Goal: Check status: Check status

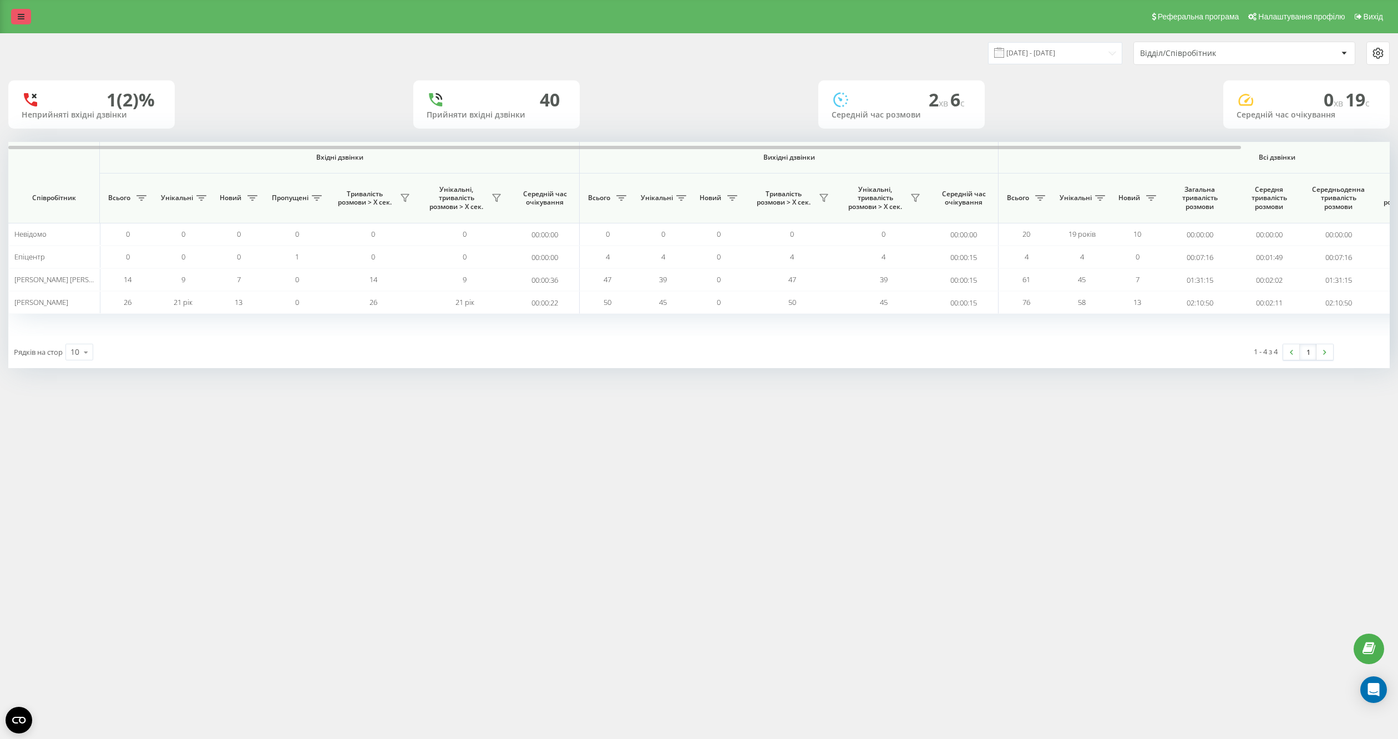
click at [13, 14] on link at bounding box center [21, 17] width 20 height 16
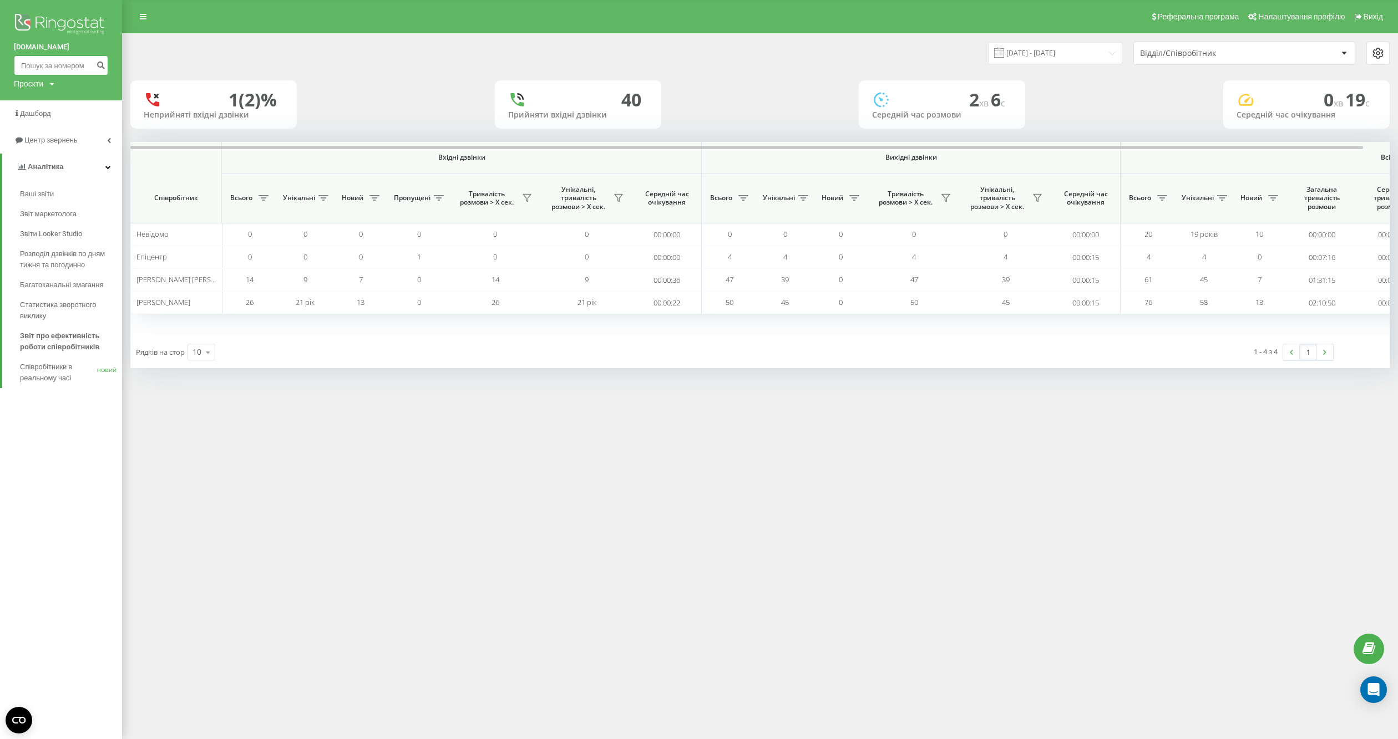
drag, startPoint x: 47, startPoint y: 70, endPoint x: 128, endPoint y: 72, distance: 81.6
click at [48, 70] on input at bounding box center [61, 65] width 94 height 20
paste input "0971689130"
type input "0971689130"
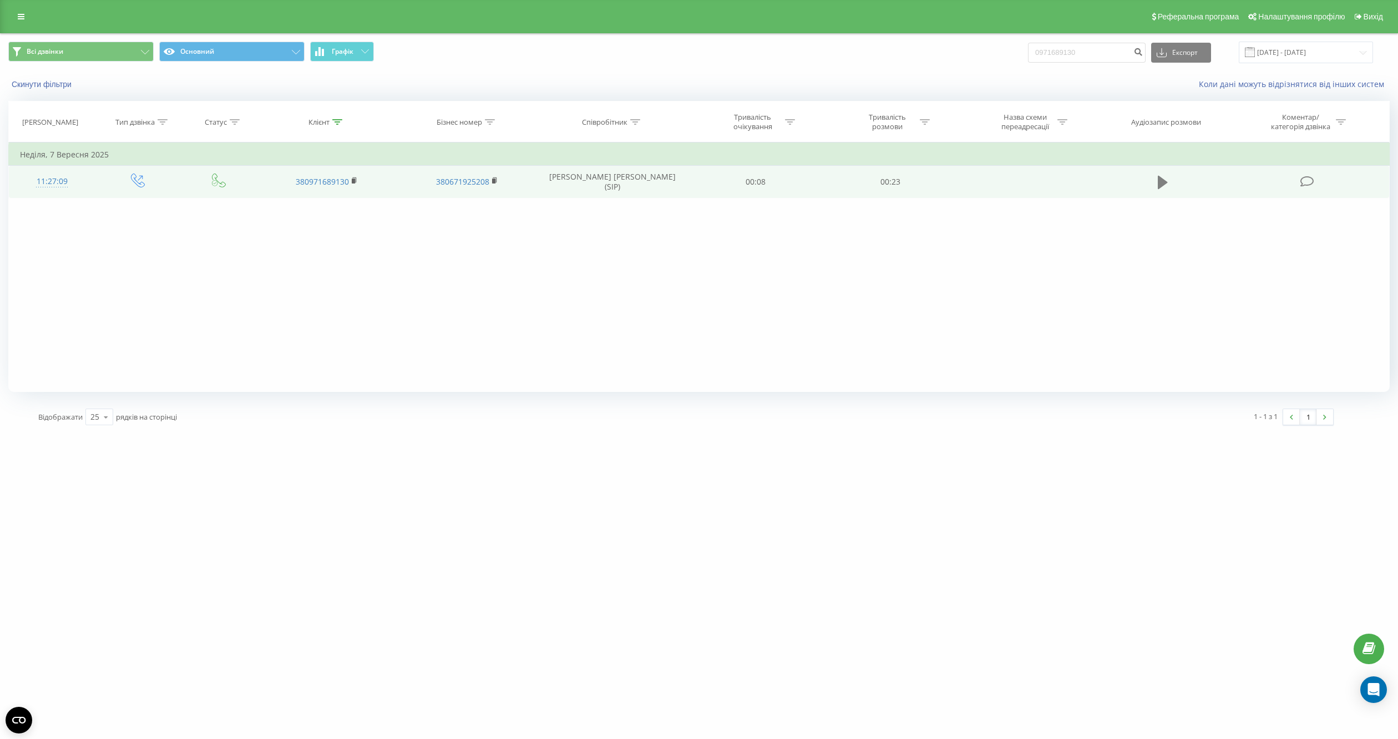
click at [1165, 180] on icon at bounding box center [1163, 183] width 10 height 16
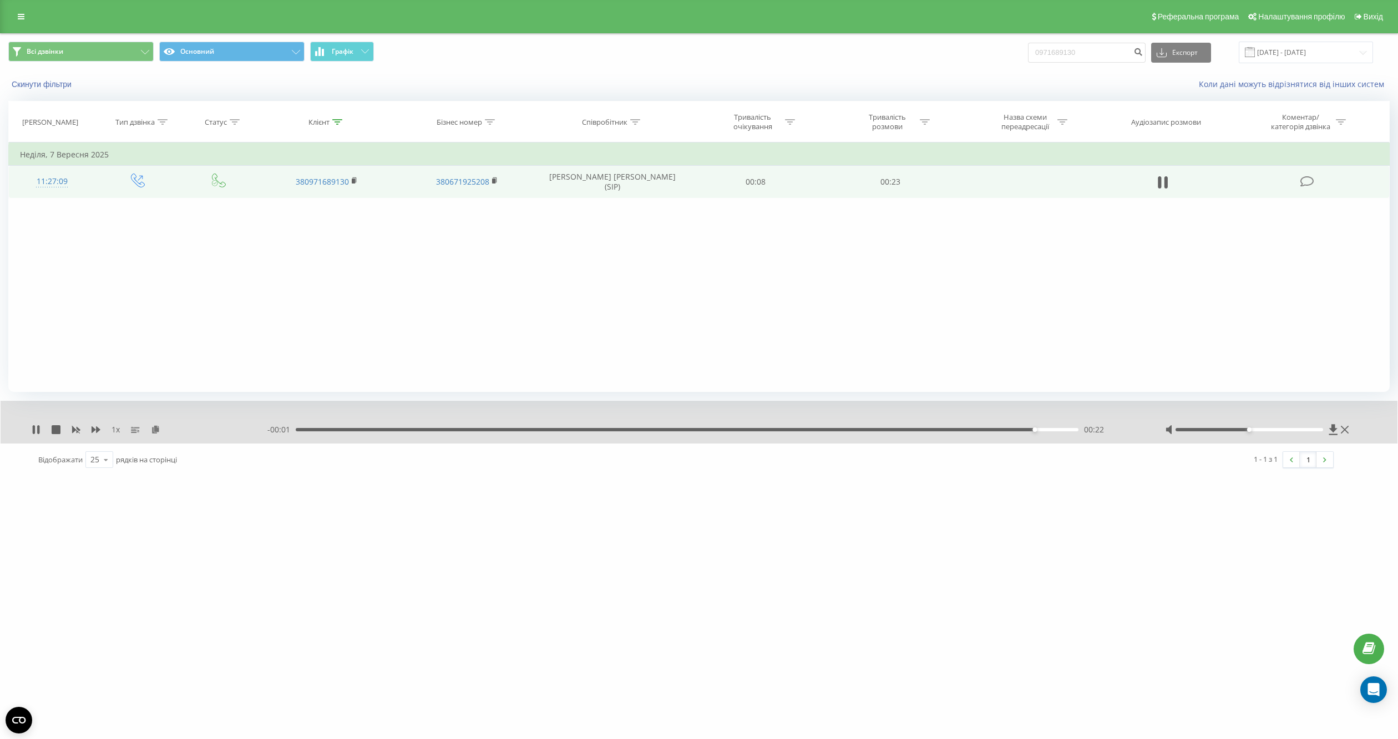
click at [31, 431] on div "1 x - 00:01 00:22 00:22" at bounding box center [699, 422] width 1397 height 43
click at [36, 424] on div "1 x - 00:00 00:23 00:23" at bounding box center [699, 422] width 1397 height 43
drag, startPoint x: 152, startPoint y: 425, endPoint x: 162, endPoint y: 436, distance: 14.9
click at [152, 426] on div "1 x" at bounding box center [150, 429] width 236 height 11
click at [929, 334] on div "Фільтрувати за умовою Дорівнює Введіть значення Скасувати OK Фільтрувати за умо…" at bounding box center [698, 268] width 1381 height 250
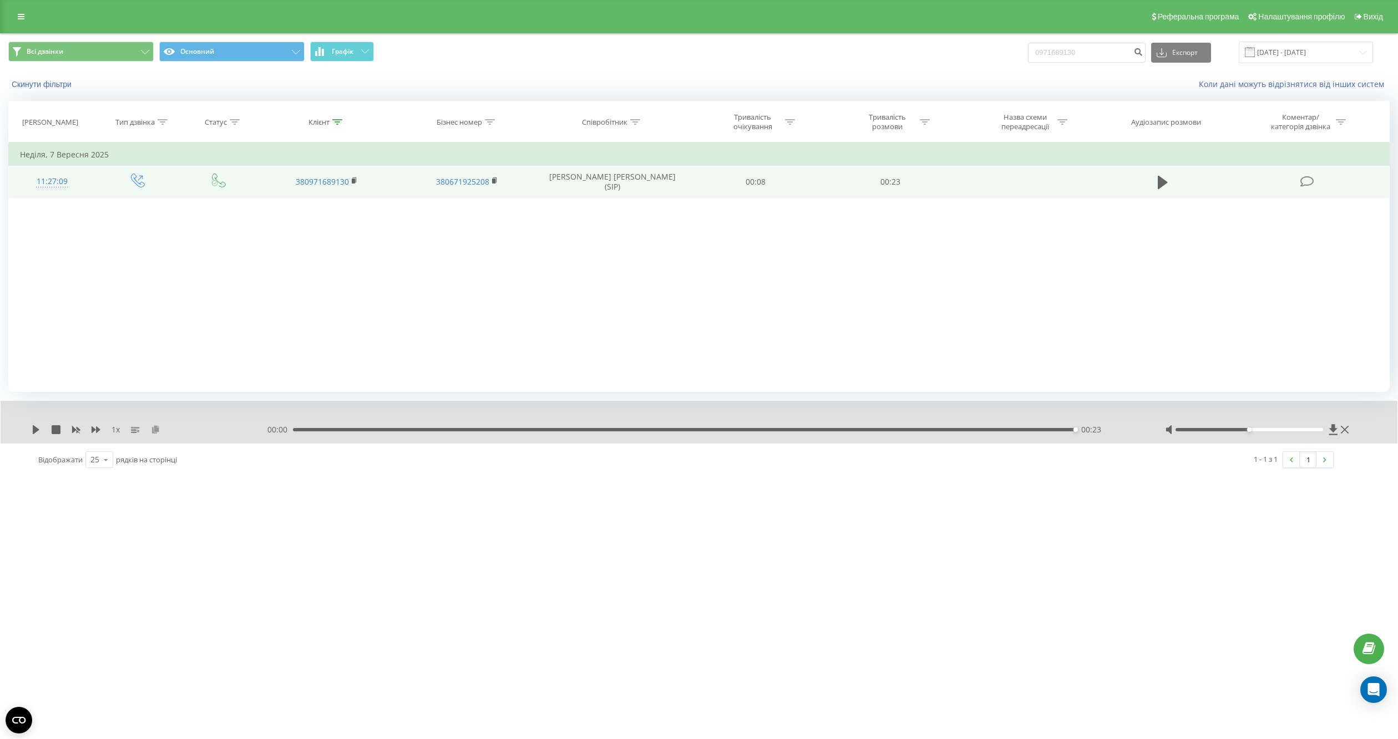
click at [152, 427] on icon at bounding box center [155, 429] width 9 height 8
